Goal: Transaction & Acquisition: Obtain resource

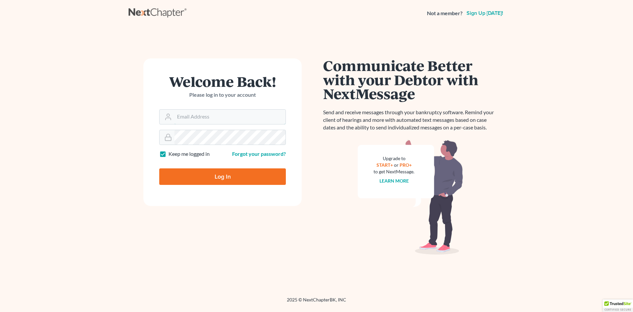
type input "attorneyarturohernandez@gmail.com"
click at [219, 174] on input "Log In" at bounding box center [222, 176] width 127 height 16
type input "Thinking..."
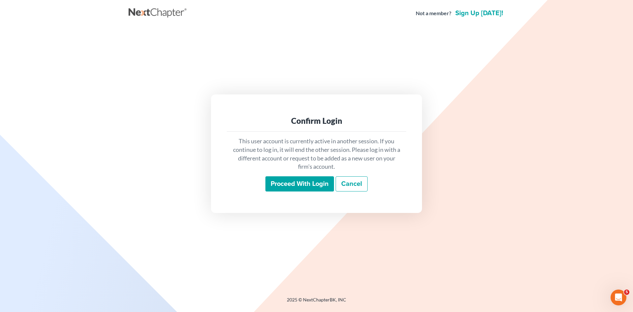
click at [281, 183] on input "Proceed with login" at bounding box center [299, 183] width 69 height 15
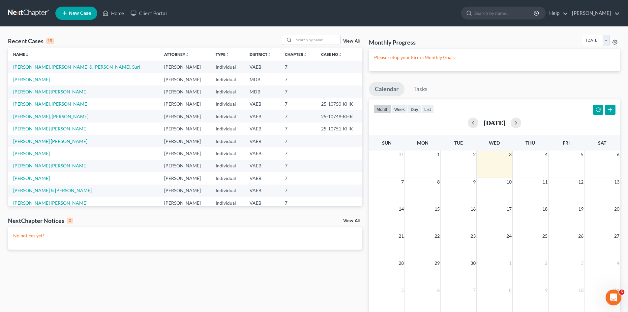
click at [39, 94] on link "Gautreaux Calcano, Yudelka" at bounding box center [50, 92] width 74 height 6
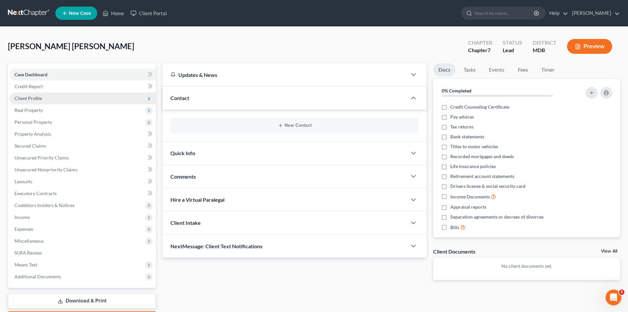
click at [24, 99] on span "Client Profile" at bounding box center [28, 98] width 27 height 6
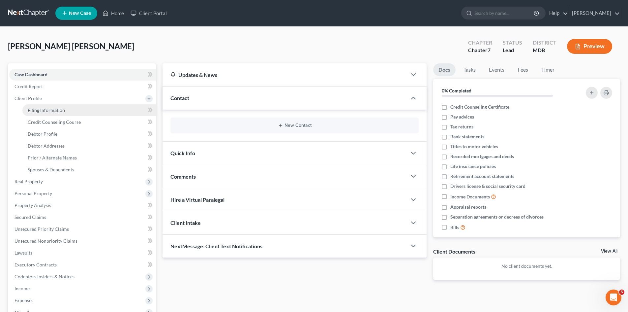
click at [42, 111] on span "Filing Information" at bounding box center [46, 110] width 37 height 6
select select "1"
select select "0"
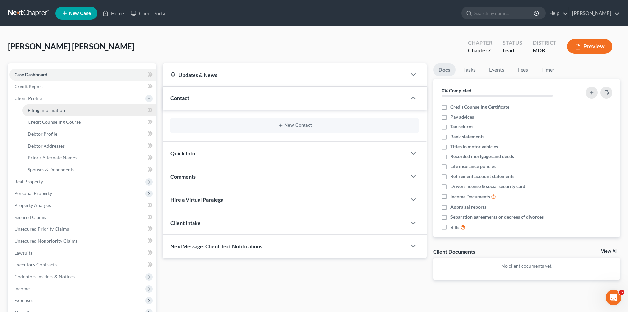
select select "21"
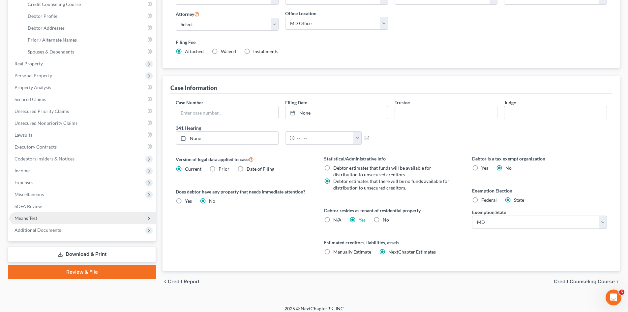
scroll to position [123, 0]
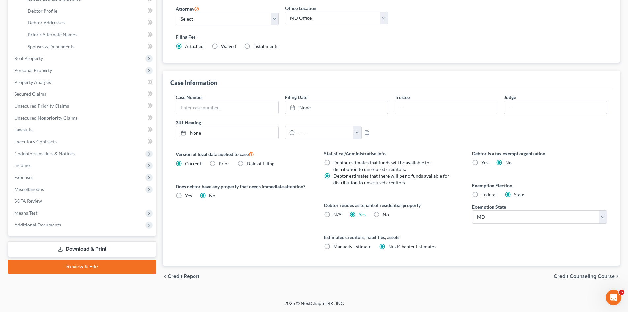
click at [86, 250] on link "Download & Print" at bounding box center [82, 249] width 148 height 16
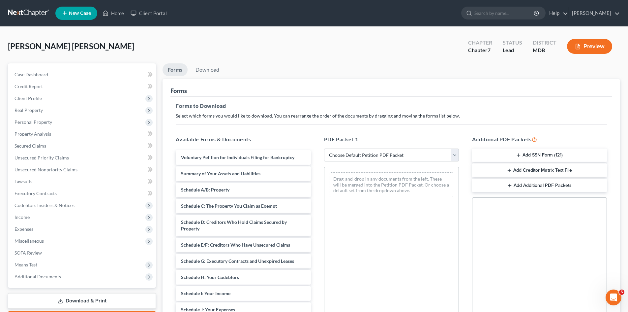
click at [351, 155] on select "Choose Default Petition PDF Packet Complete Bankruptcy Petition (all forms and …" at bounding box center [391, 154] width 135 height 13
select select "0"
click at [324, 148] on select "Choose Default Petition PDF Packet Complete Bankruptcy Petition (all forms and …" at bounding box center [391, 154] width 135 height 13
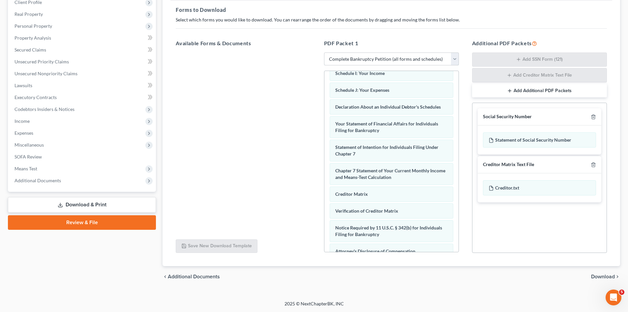
scroll to position [96, 0]
click at [607, 277] on span "Download" at bounding box center [603, 275] width 24 height 5
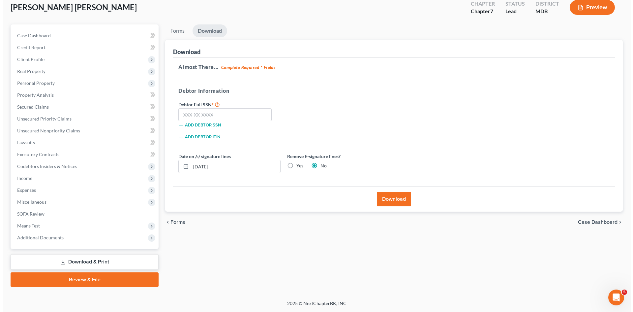
scroll to position [39, 0]
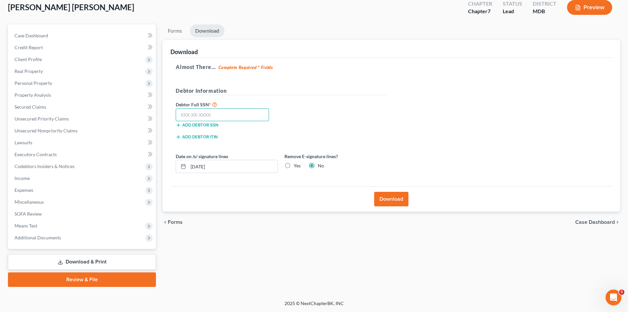
click at [185, 115] on input "text" at bounding box center [222, 114] width 93 height 13
type input "140-23-4123"
click at [294, 165] on label "Yes" at bounding box center [297, 165] width 7 height 7
click at [296, 165] on input "Yes" at bounding box center [298, 164] width 4 height 4
radio input "true"
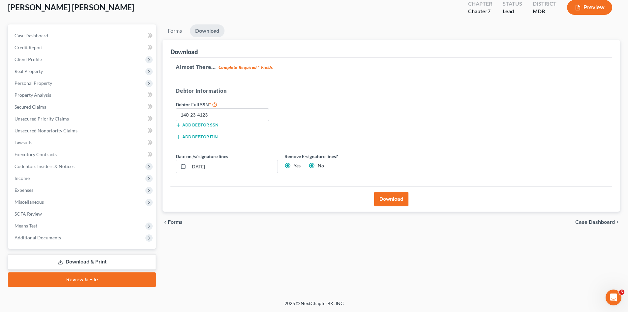
radio input "false"
click at [217, 167] on input "09/03/2025" at bounding box center [232, 166] width 89 height 13
type input "0"
type input "08/21/2025"
drag, startPoint x: 343, startPoint y: 204, endPoint x: 343, endPoint y: 210, distance: 5.9
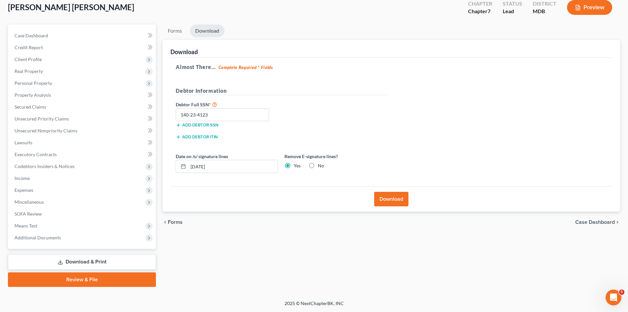
click at [343, 210] on div "Download" at bounding box center [392, 198] width 442 height 25
click at [393, 200] on button "Download" at bounding box center [391, 199] width 34 height 15
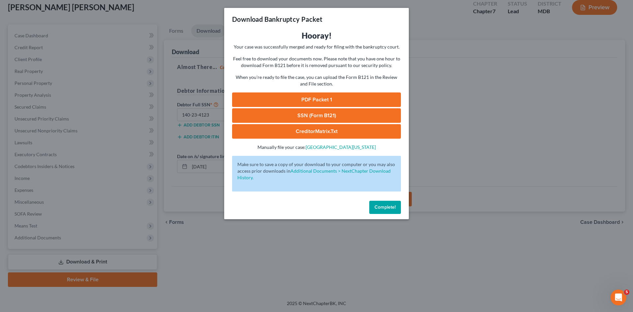
click at [306, 101] on link "PDF Packet 1" at bounding box center [316, 99] width 169 height 15
click at [321, 113] on link "SSN (Form B121)" at bounding box center [316, 115] width 169 height 15
click at [324, 131] on link "CreditorMatrix.txt" at bounding box center [316, 131] width 169 height 15
click at [308, 116] on link "SSN (Form B121)" at bounding box center [316, 115] width 169 height 15
